Goal: Check status

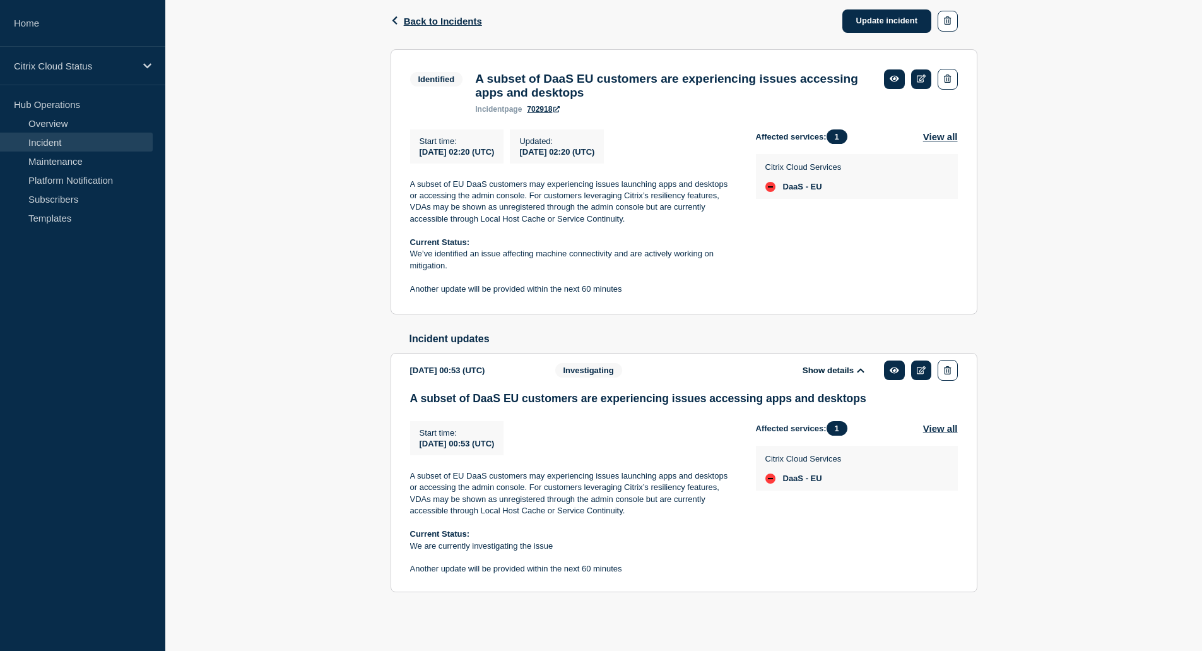
scroll to position [153, 0]
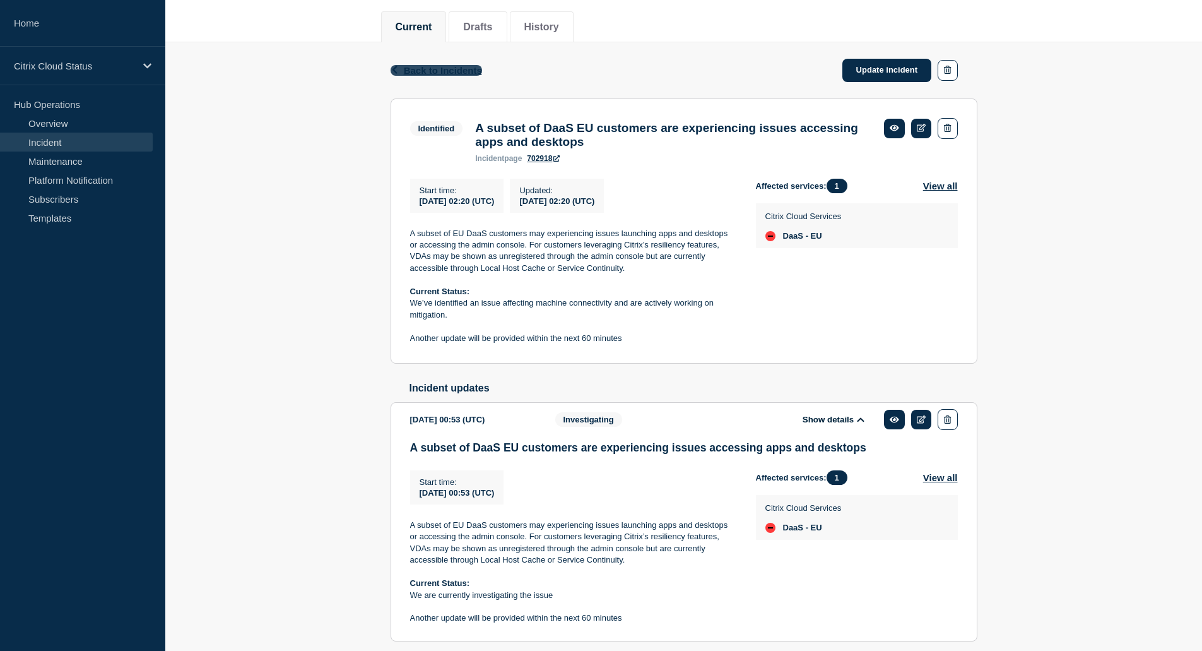
click at [434, 74] on span "Back to Incidents" at bounding box center [443, 70] width 78 height 11
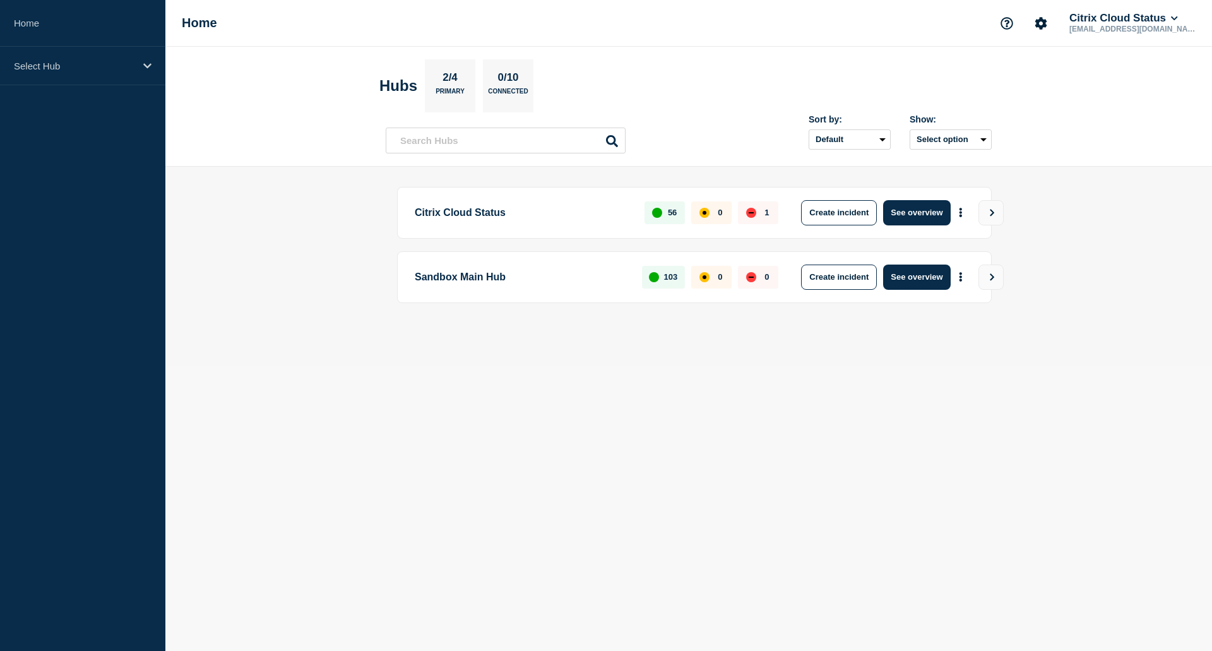
click at [472, 216] on p "Citrix Cloud Status" at bounding box center [522, 212] width 215 height 25
click at [896, 213] on button "See overview" at bounding box center [916, 212] width 67 height 25
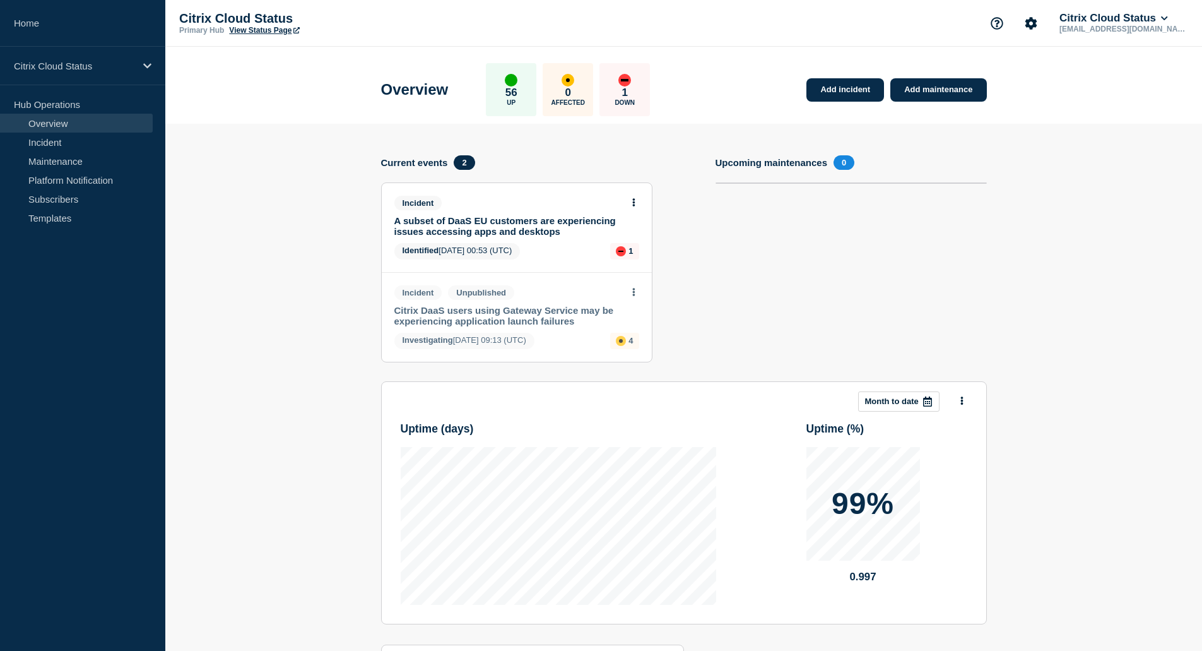
click at [537, 229] on link "A subset of DaaS EU customers are experiencing issues accessing apps and deskto…" at bounding box center [508, 225] width 228 height 21
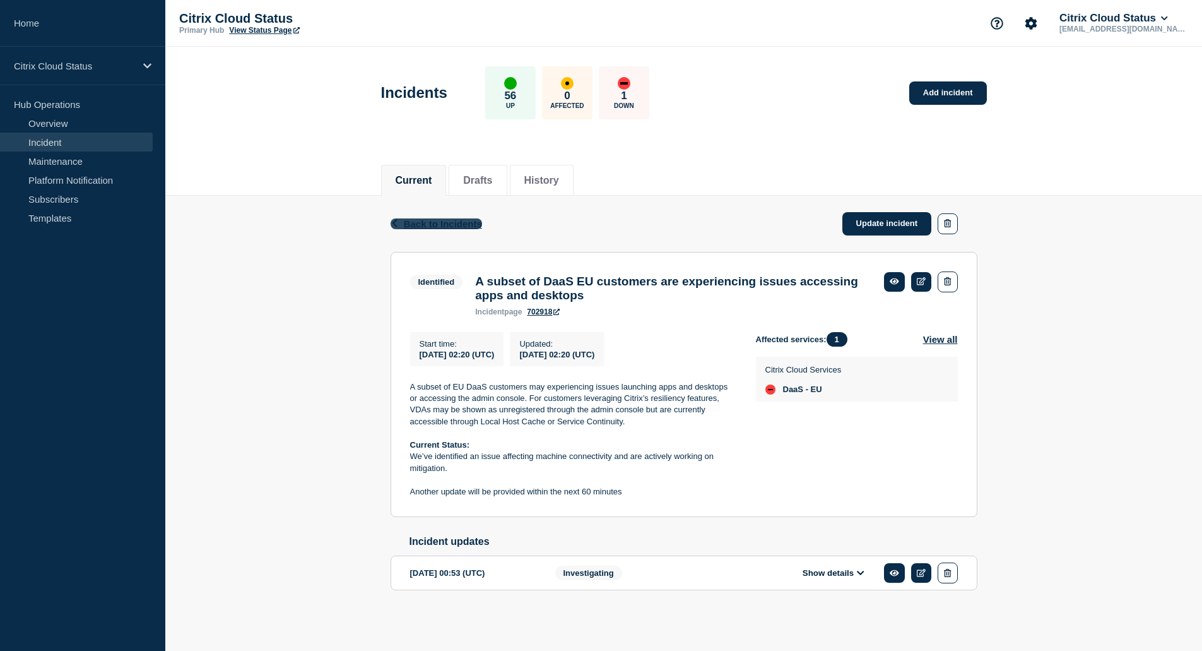
click at [449, 221] on span "Back to Incidents" at bounding box center [443, 223] width 78 height 11
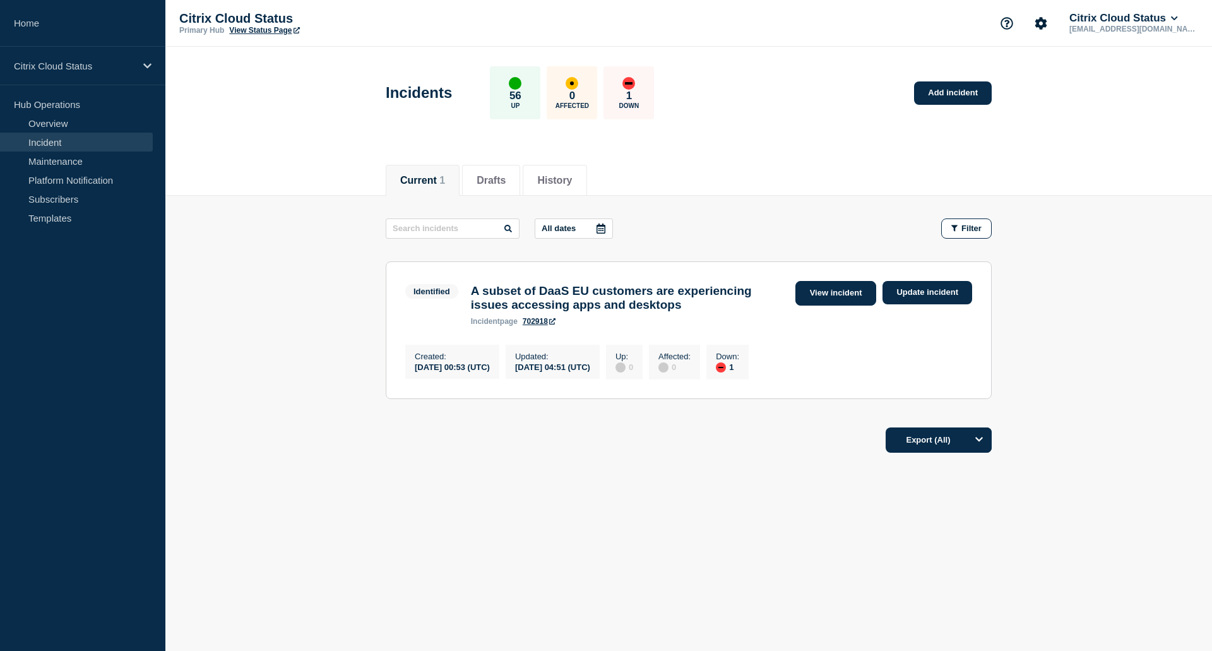
click at [840, 301] on link "View incident" at bounding box center [835, 293] width 81 height 25
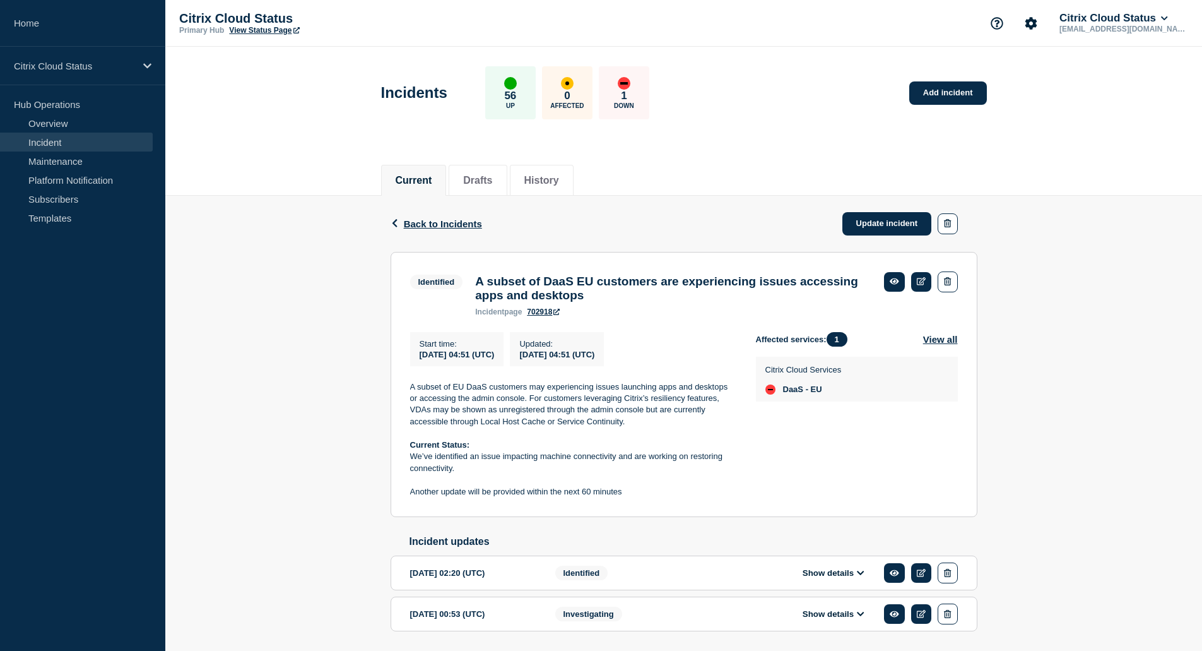
scroll to position [52, 0]
